Goal: Task Accomplishment & Management: Complete application form

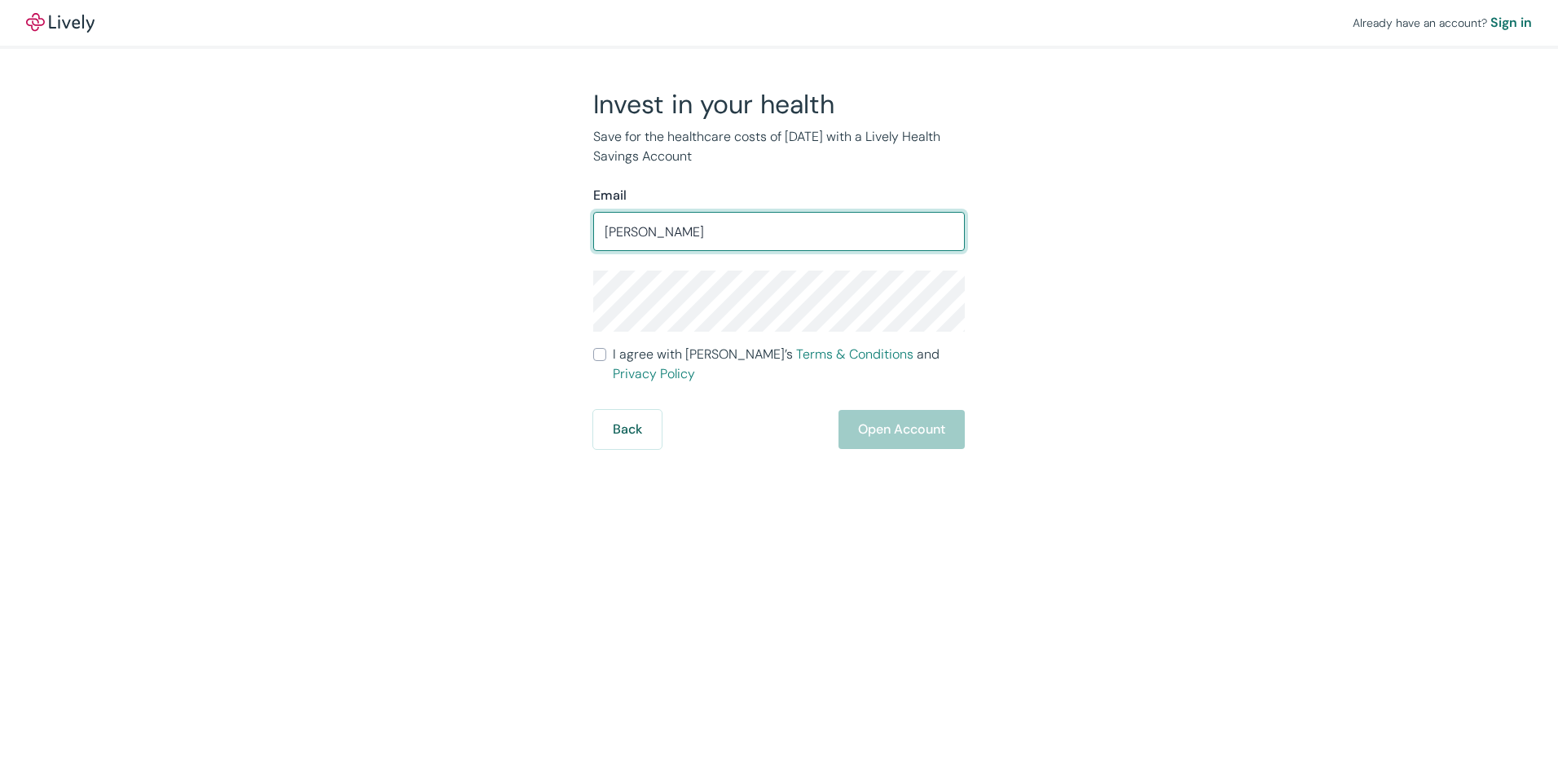
type input "[EMAIL_ADDRESS][DOMAIN_NAME]"
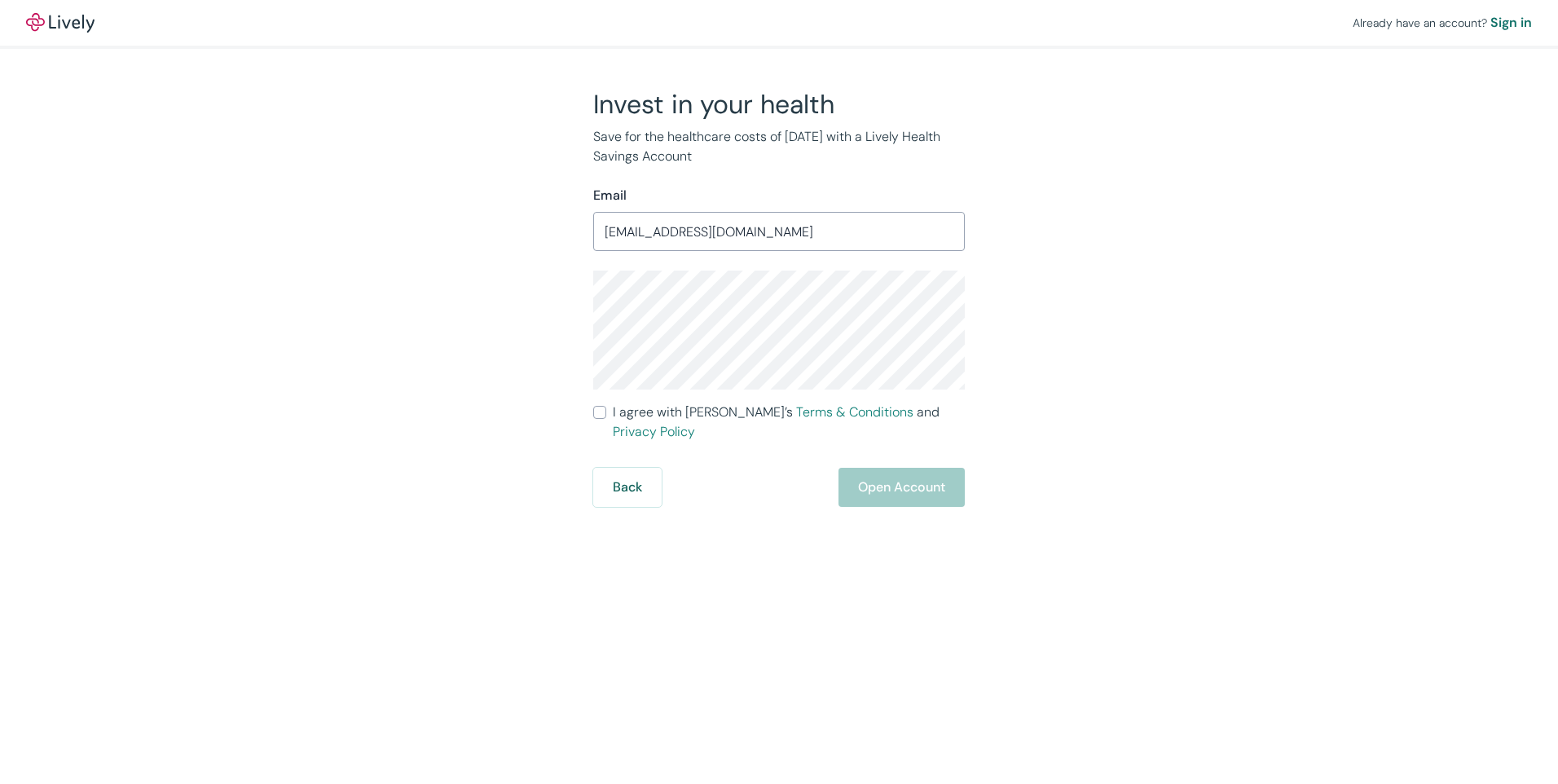
click at [600, 415] on input "I agree with Lively’s Terms & Conditions and Privacy Policy" at bounding box center [599, 412] width 13 height 13
checkbox input "true"
click at [865, 470] on button "Open Account" at bounding box center [901, 487] width 126 height 39
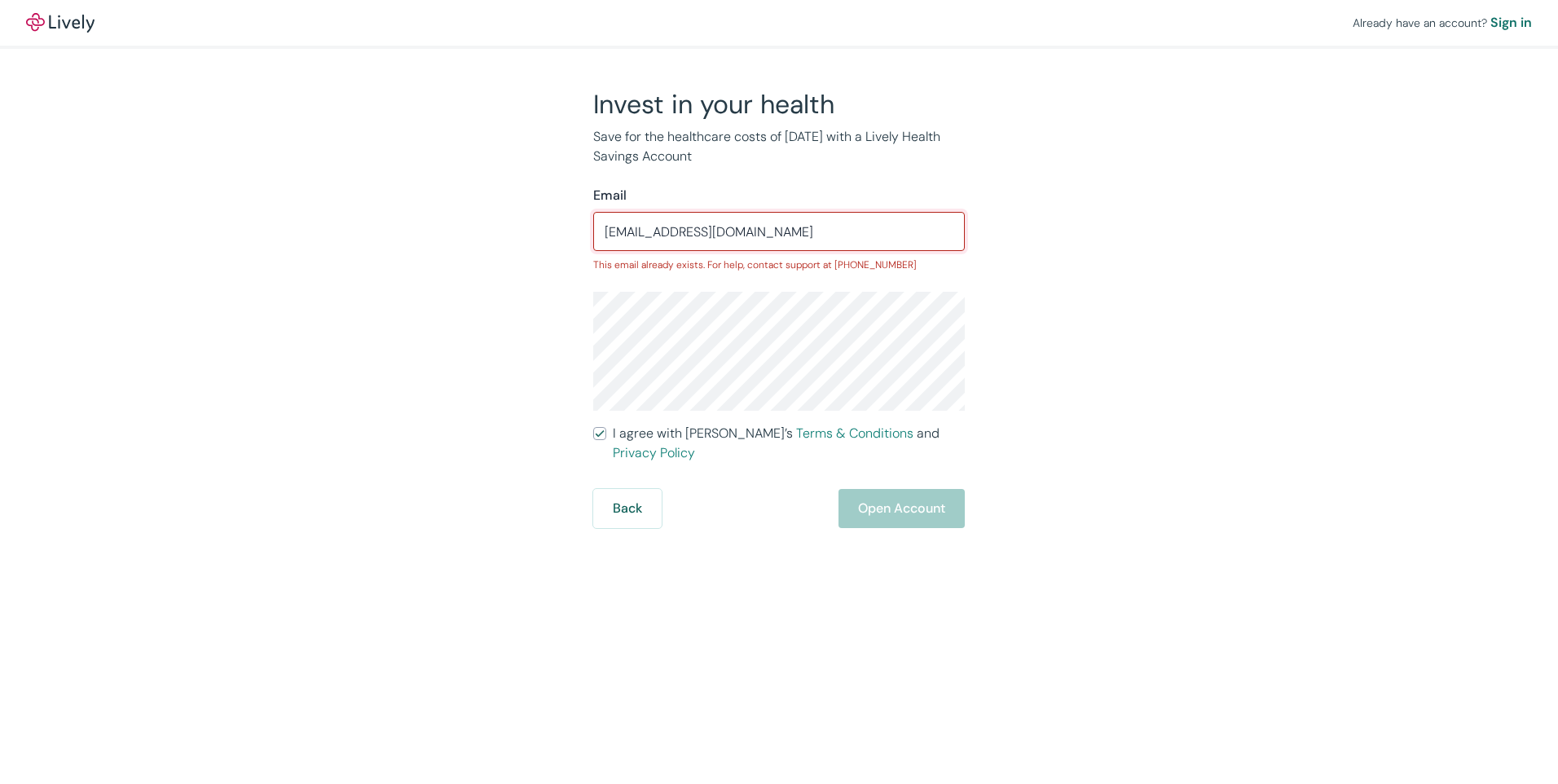
drag, startPoint x: 790, startPoint y: 226, endPoint x: 570, endPoint y: 232, distance: 220.1
click at [570, 232] on div "Invest in your health Save for the healthcare costs of [DATE] with a Lively Hea…" at bounding box center [769, 308] width 782 height 440
type input "[EMAIL_ADDRESS][DOMAIN_NAME]"
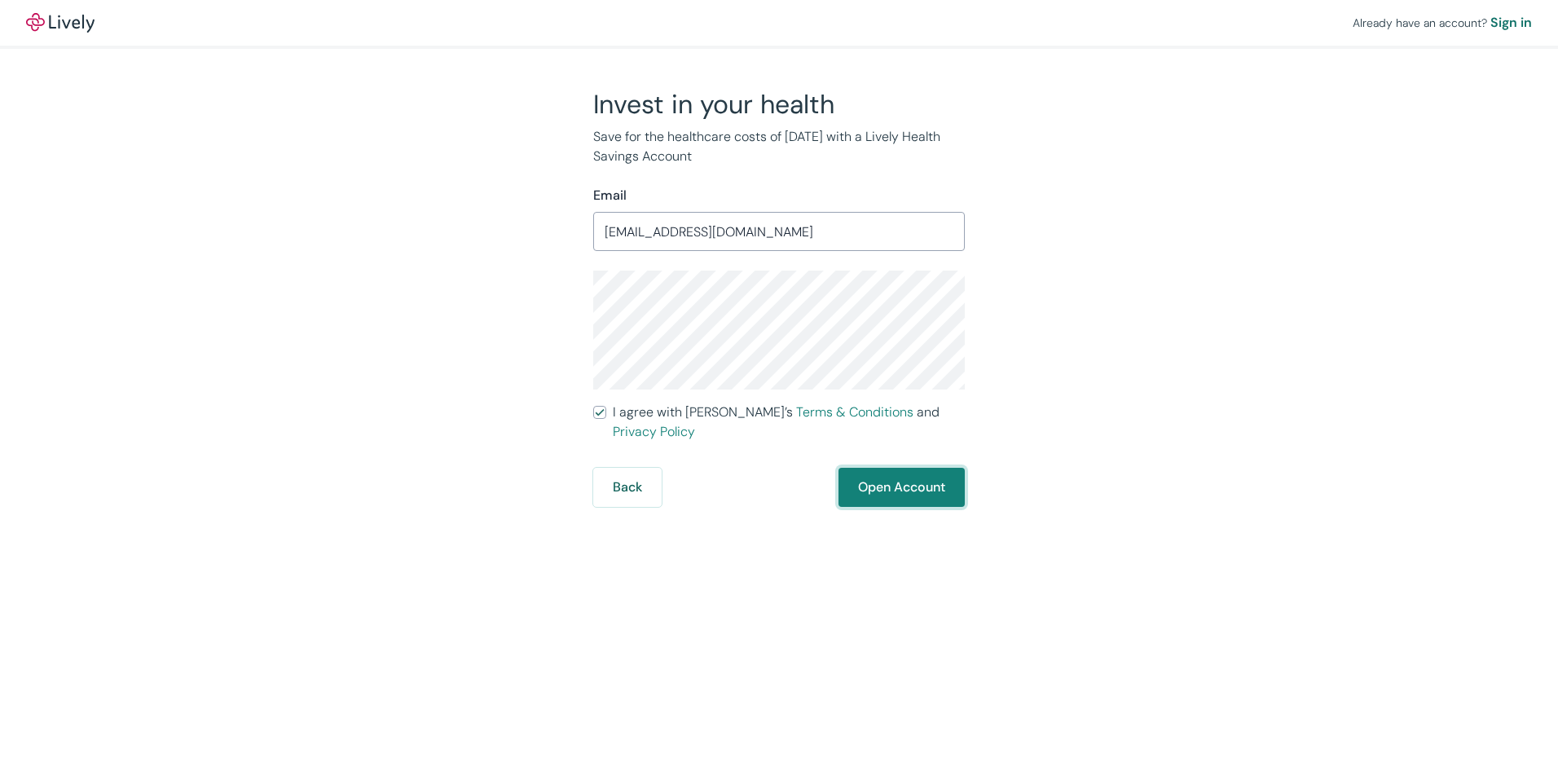
click at [924, 468] on button "Open Account" at bounding box center [901, 487] width 126 height 39
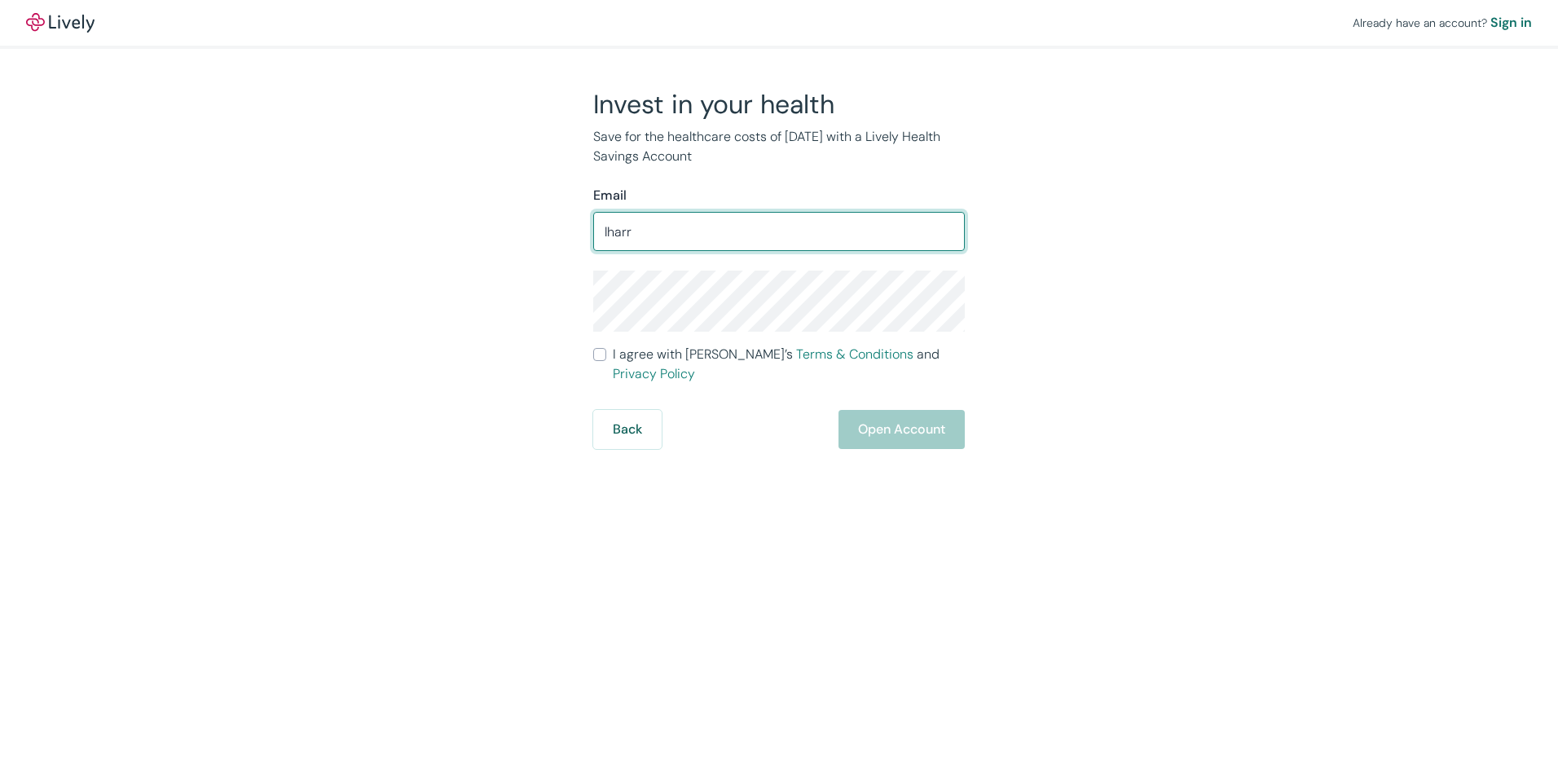
type input "[EMAIL_ADDRESS][DOMAIN_NAME]"
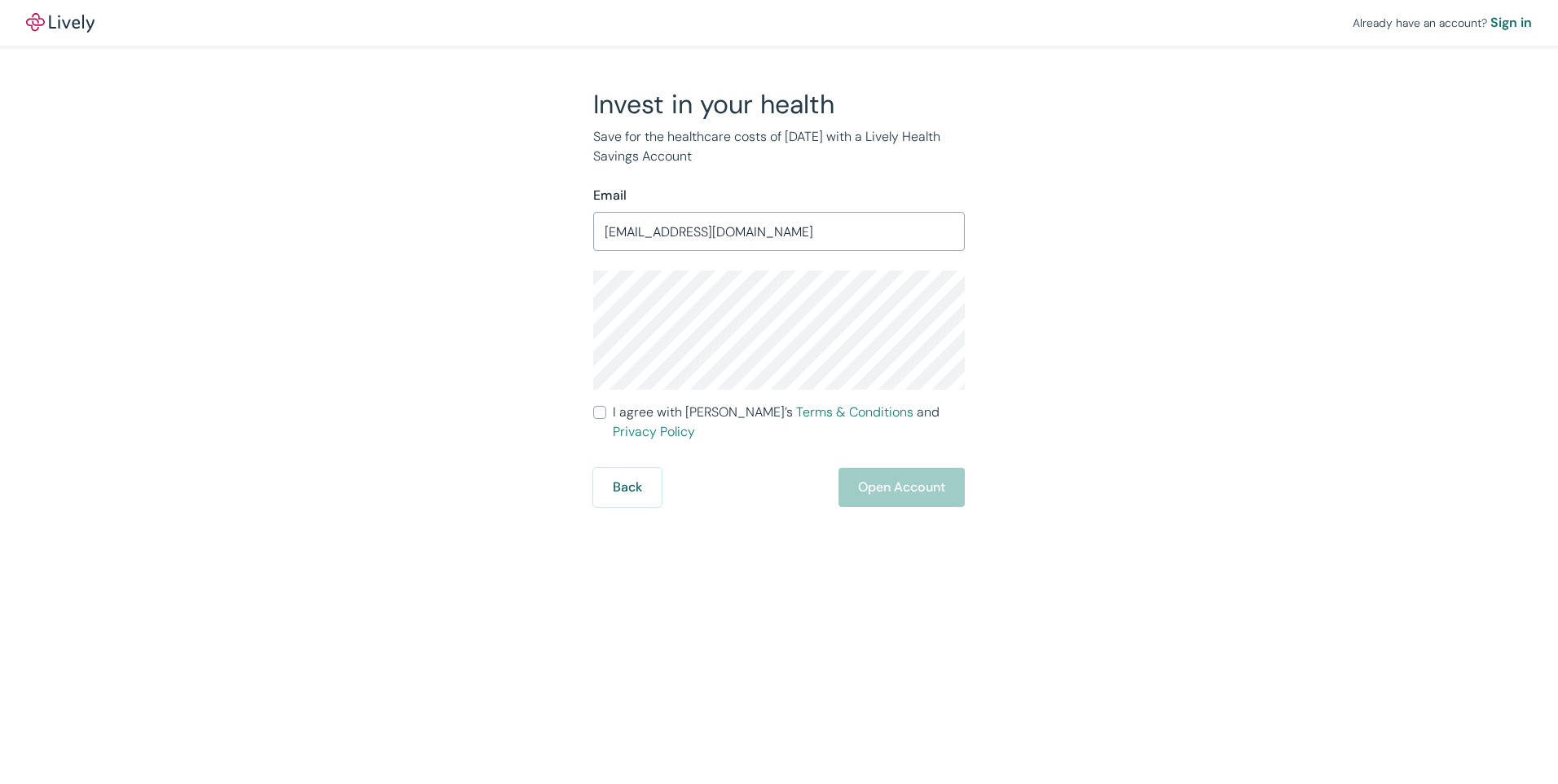
click at [610, 425] on form "Email lharris@dealersauto.com ​ I agree with Lively’s Terms & Conditions and Pr…" at bounding box center [779, 346] width 371 height 321
click at [598, 410] on input "I agree with Lively’s Terms & Conditions and Privacy Policy" at bounding box center [599, 412] width 13 height 13
checkbox input "true"
click at [904, 481] on button "Open Account" at bounding box center [901, 487] width 126 height 39
